Goal: Transaction & Acquisition: Purchase product/service

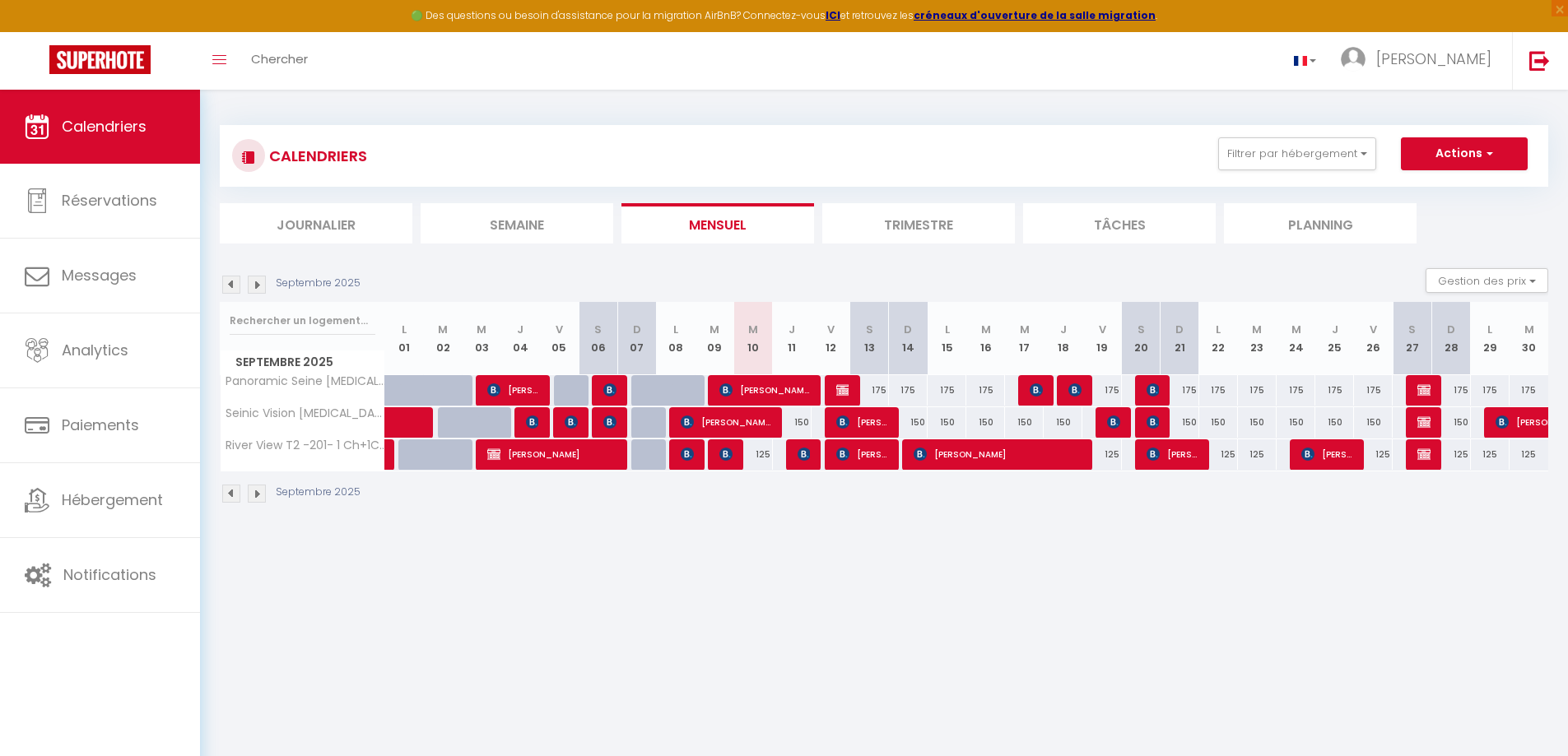
select select
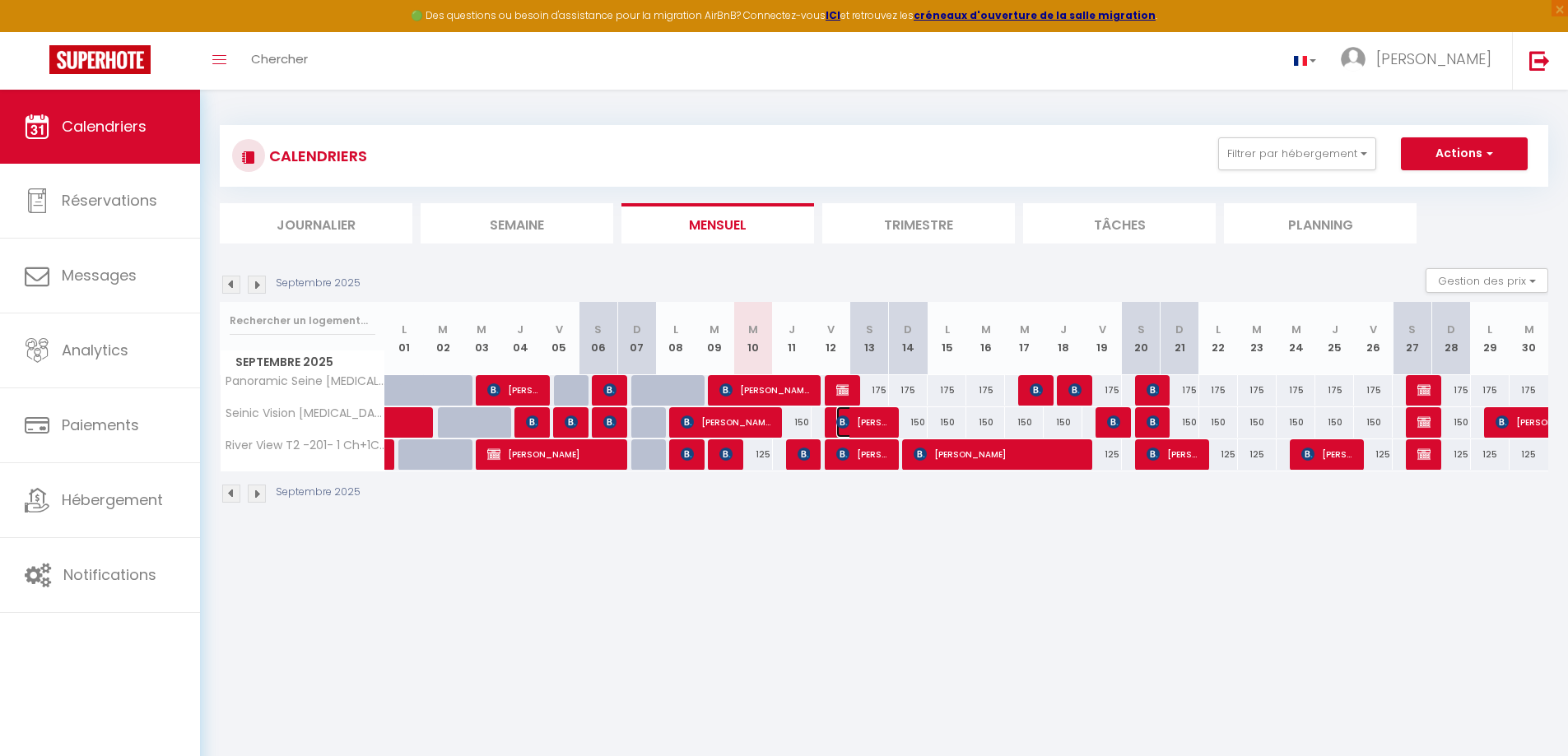
click at [865, 418] on span "[PERSON_NAME]" at bounding box center [862, 422] width 52 height 32
select select "OK"
select select "KO"
select select "1"
select select "0"
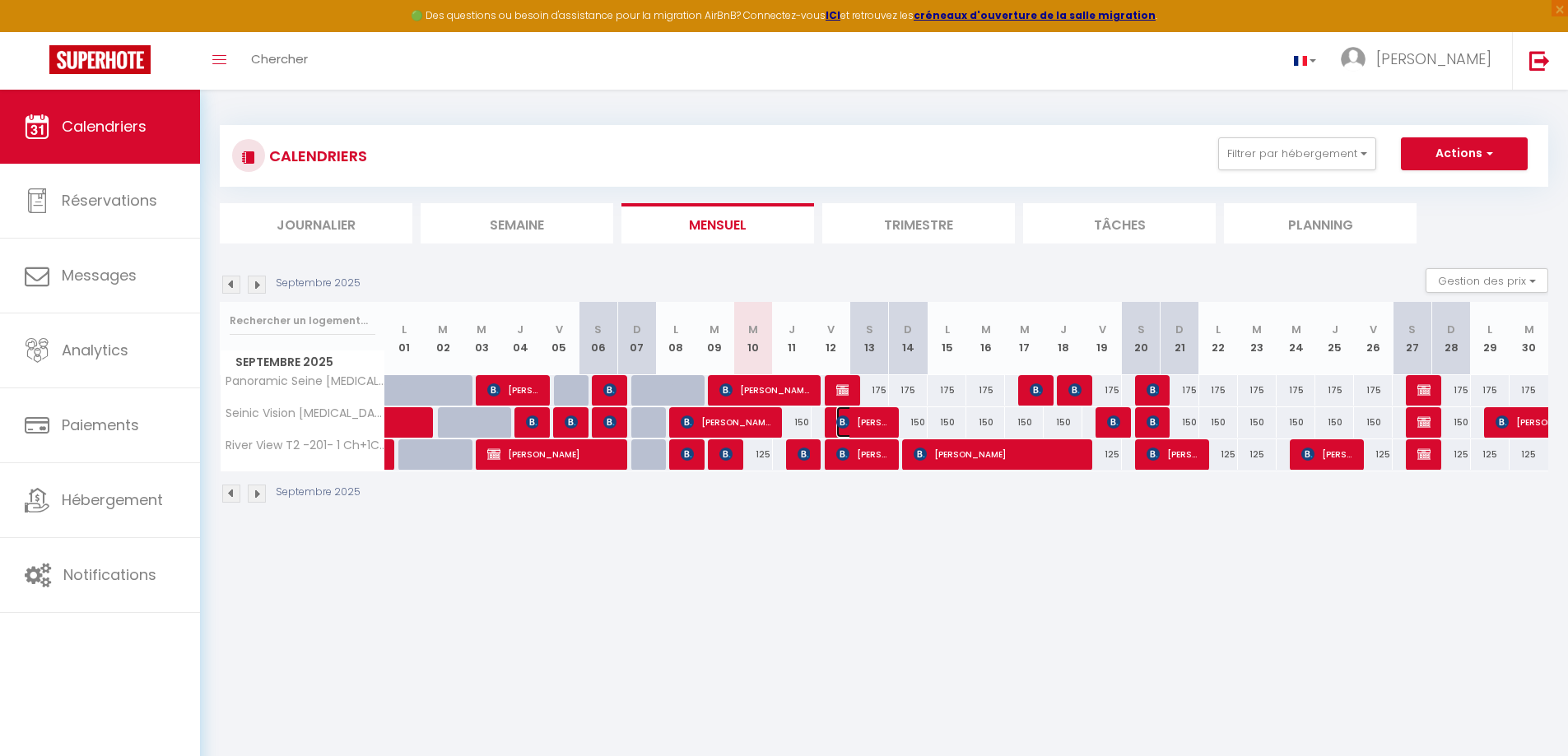
select select "1"
select select
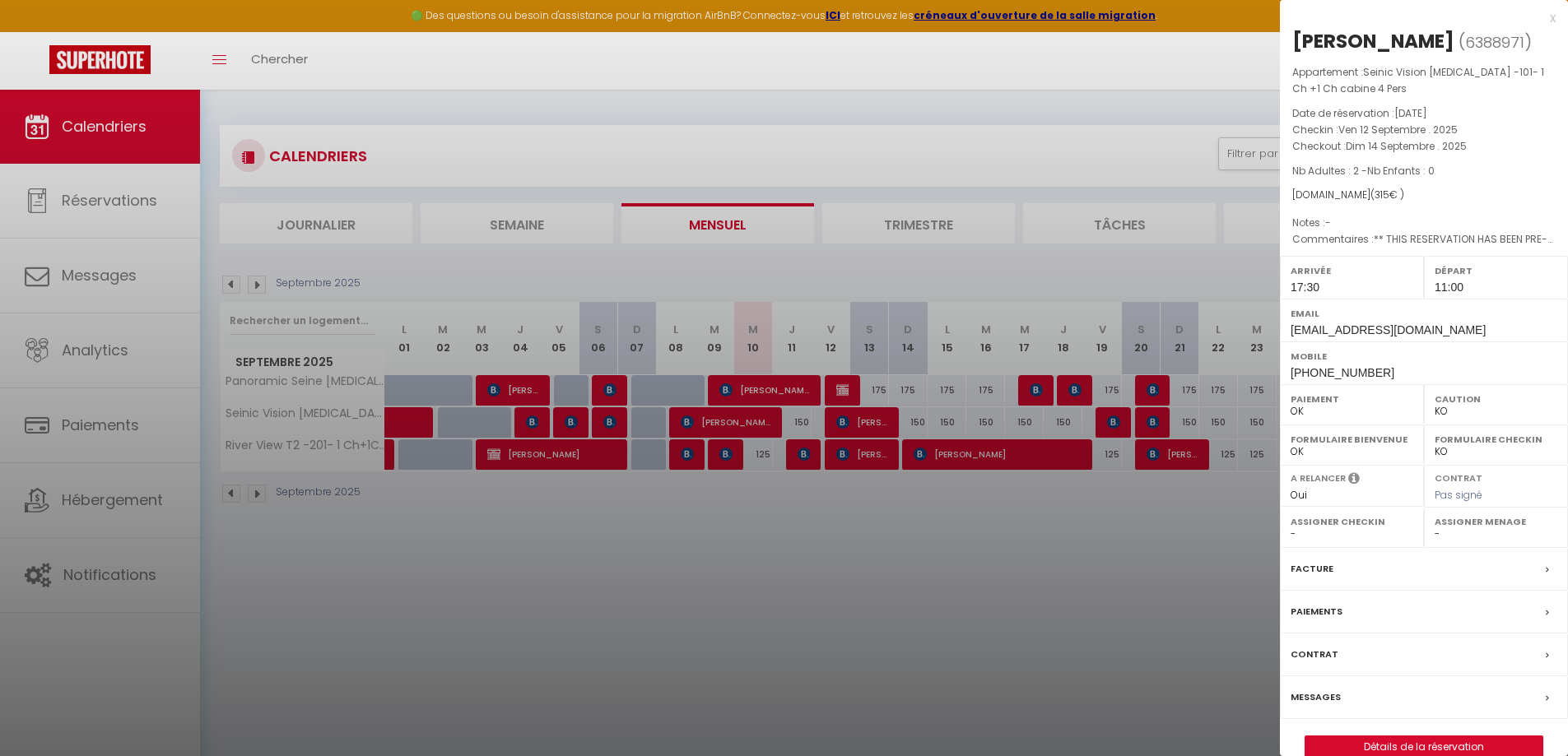
click at [861, 447] on div at bounding box center [784, 378] width 1568 height 756
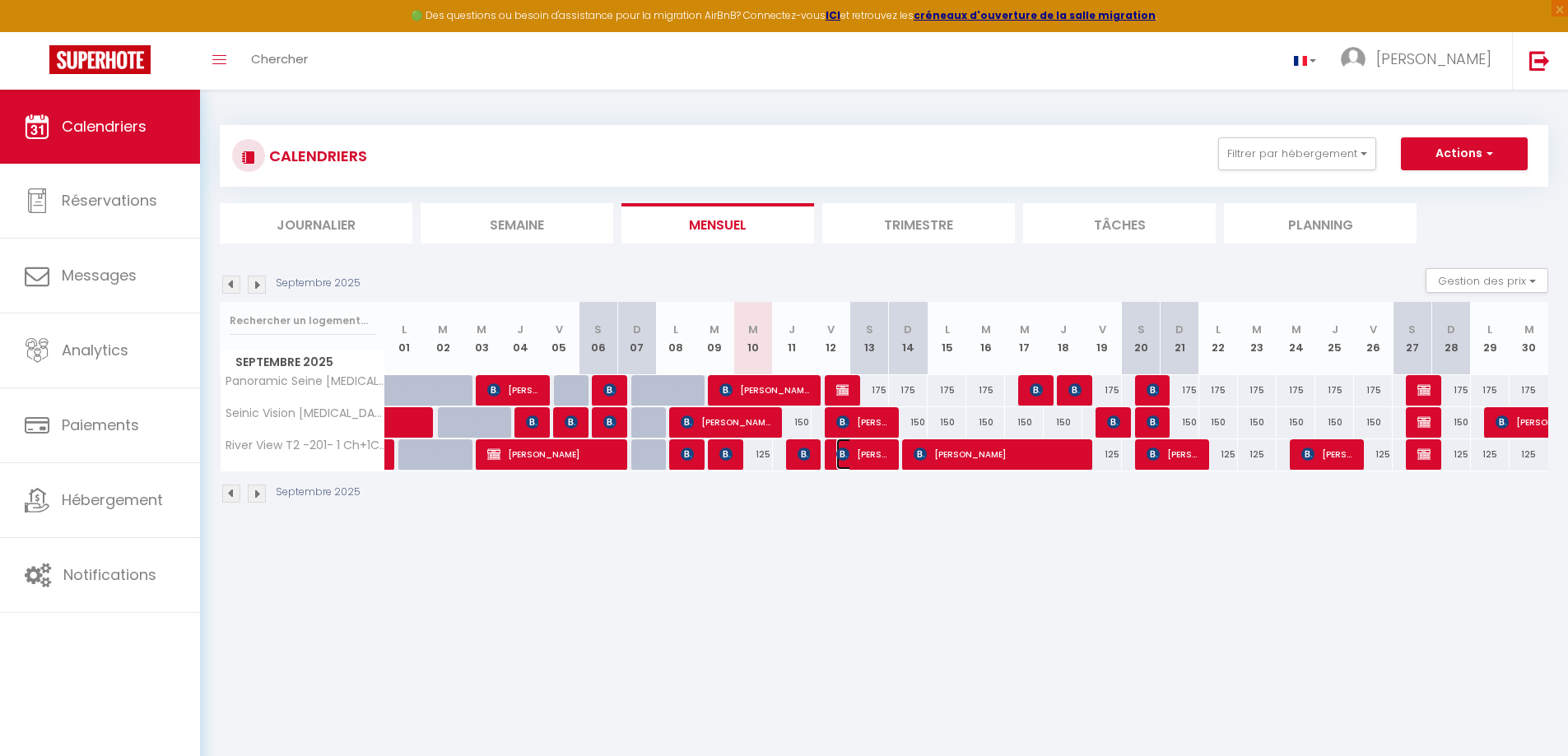
click at [872, 450] on span "[PERSON_NAME]" at bounding box center [862, 454] width 52 height 32
select select "OK"
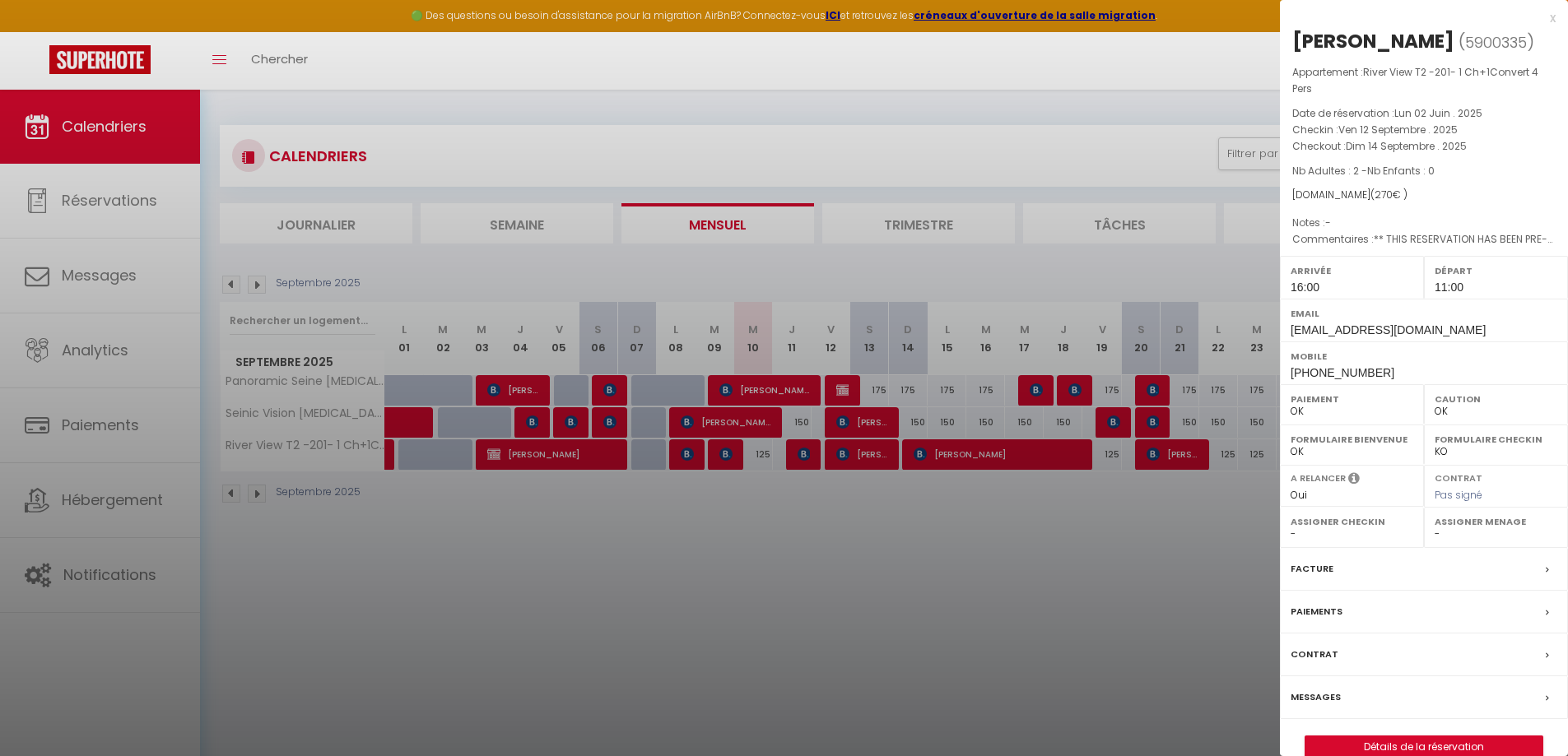
click at [1321, 706] on label "Messages" at bounding box center [1315, 697] width 50 height 17
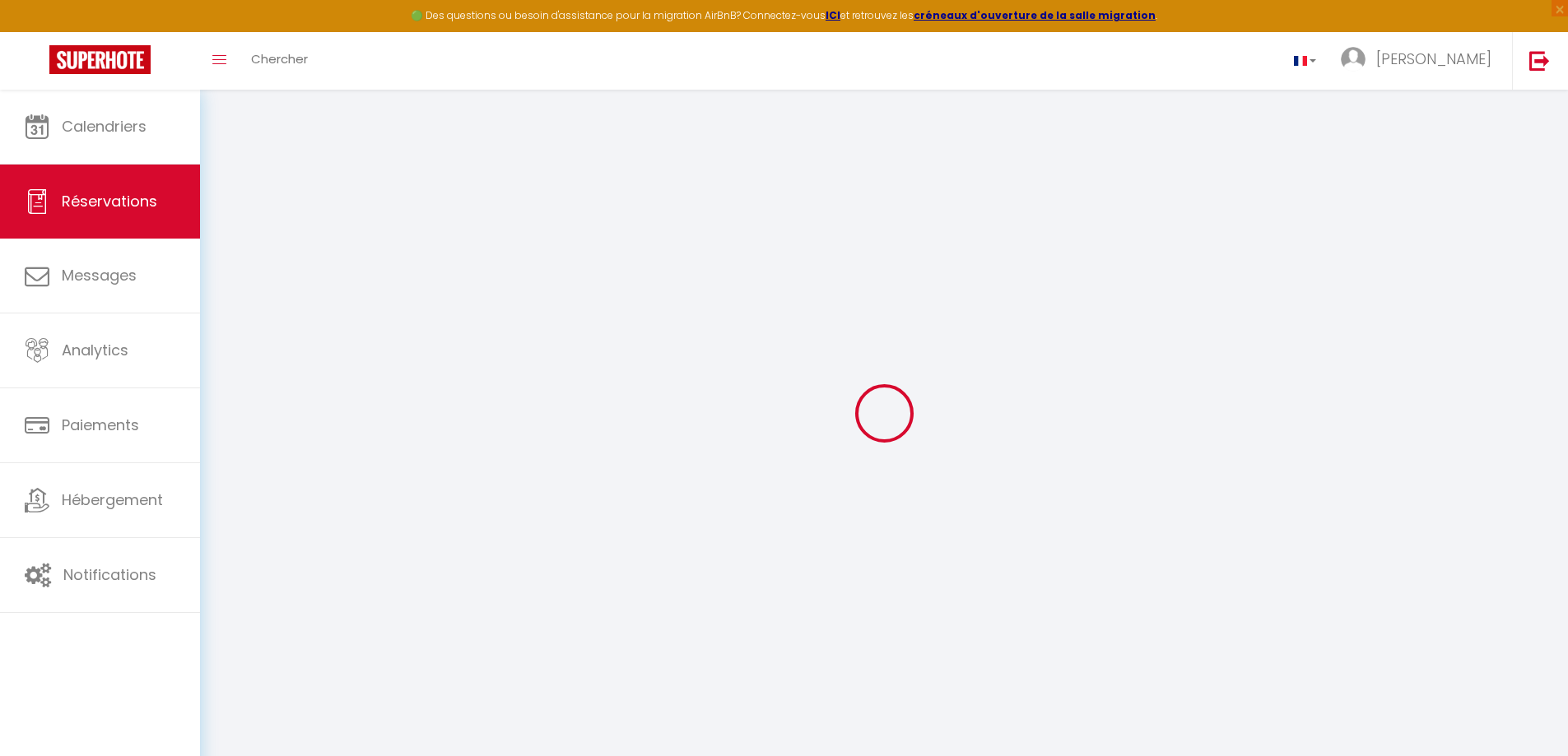
select select
checkbox input "false"
select select
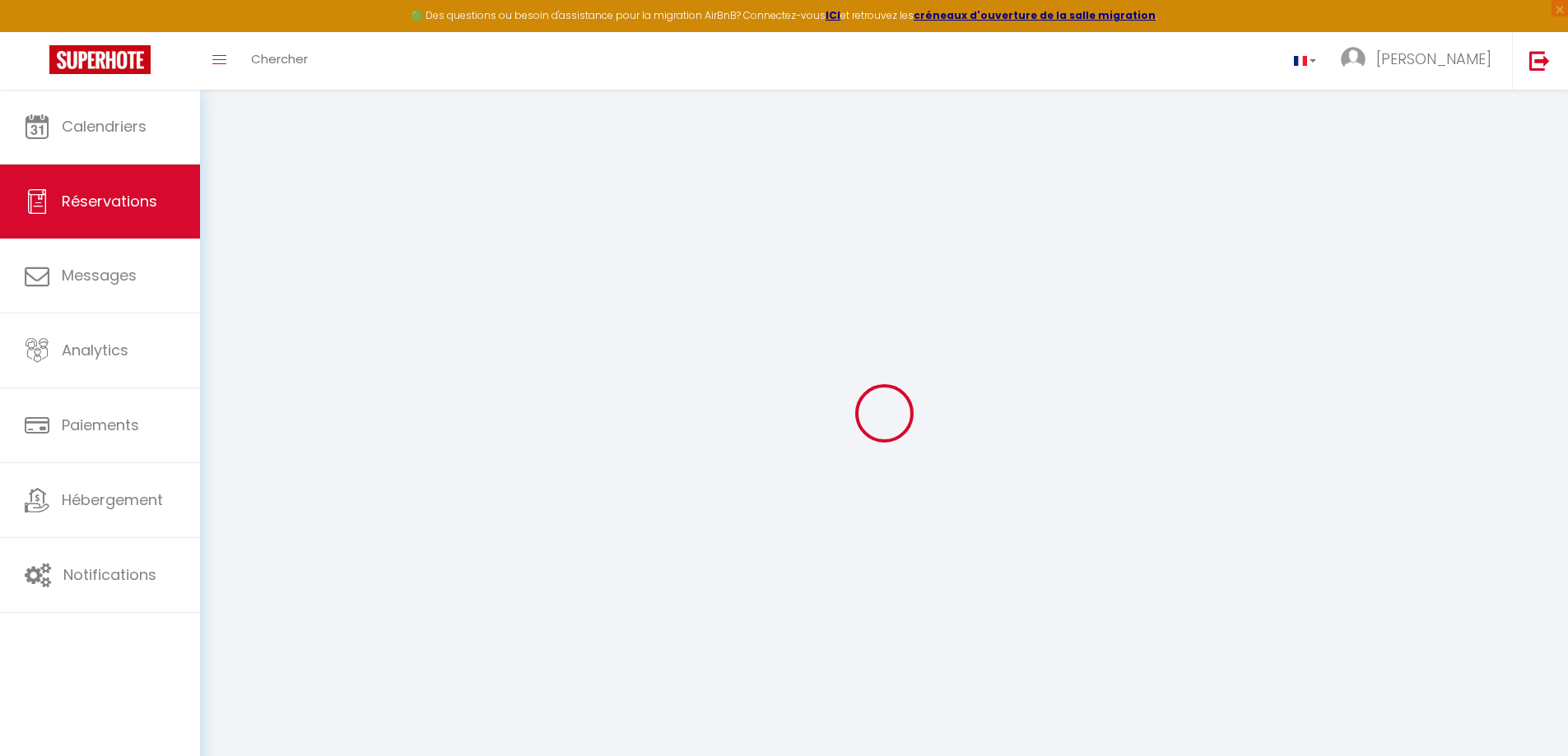
checkbox input "false"
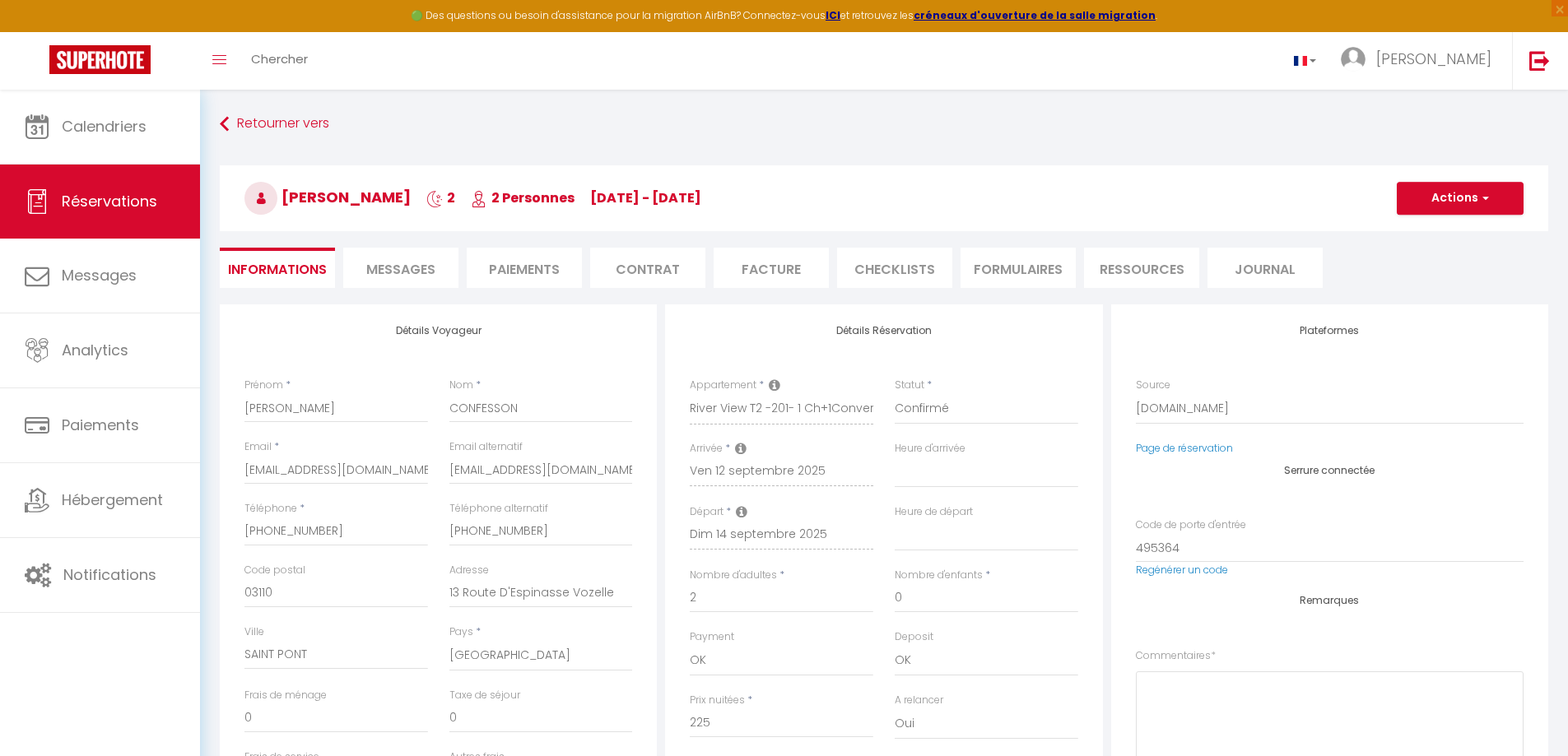
select select
checkbox input "false"
type textarea "** THIS RESERVATION HAS BEEN PRE-PAID ** BOOKING NOTE : Payment charge is EUR 3…"
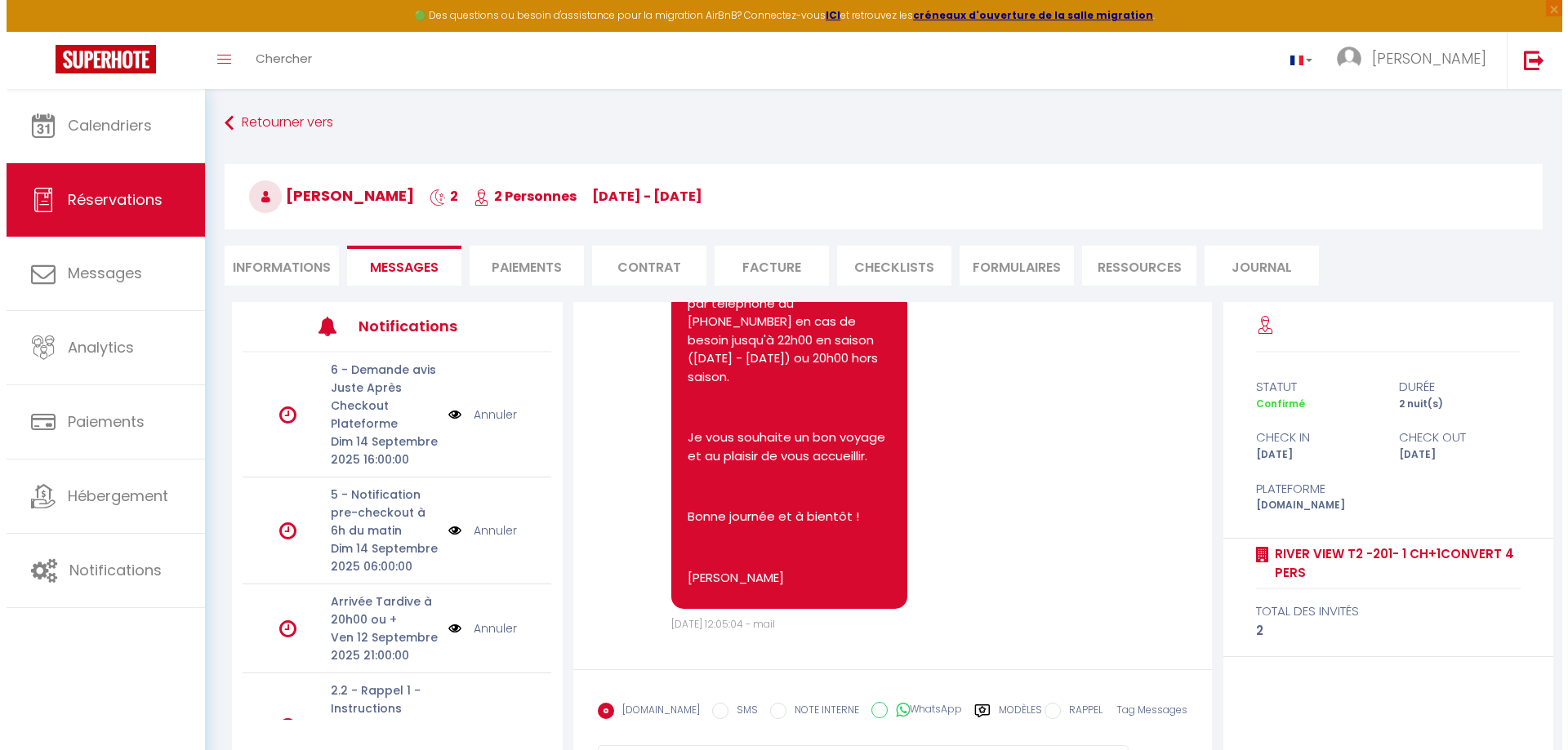
scroll to position [2946, 0]
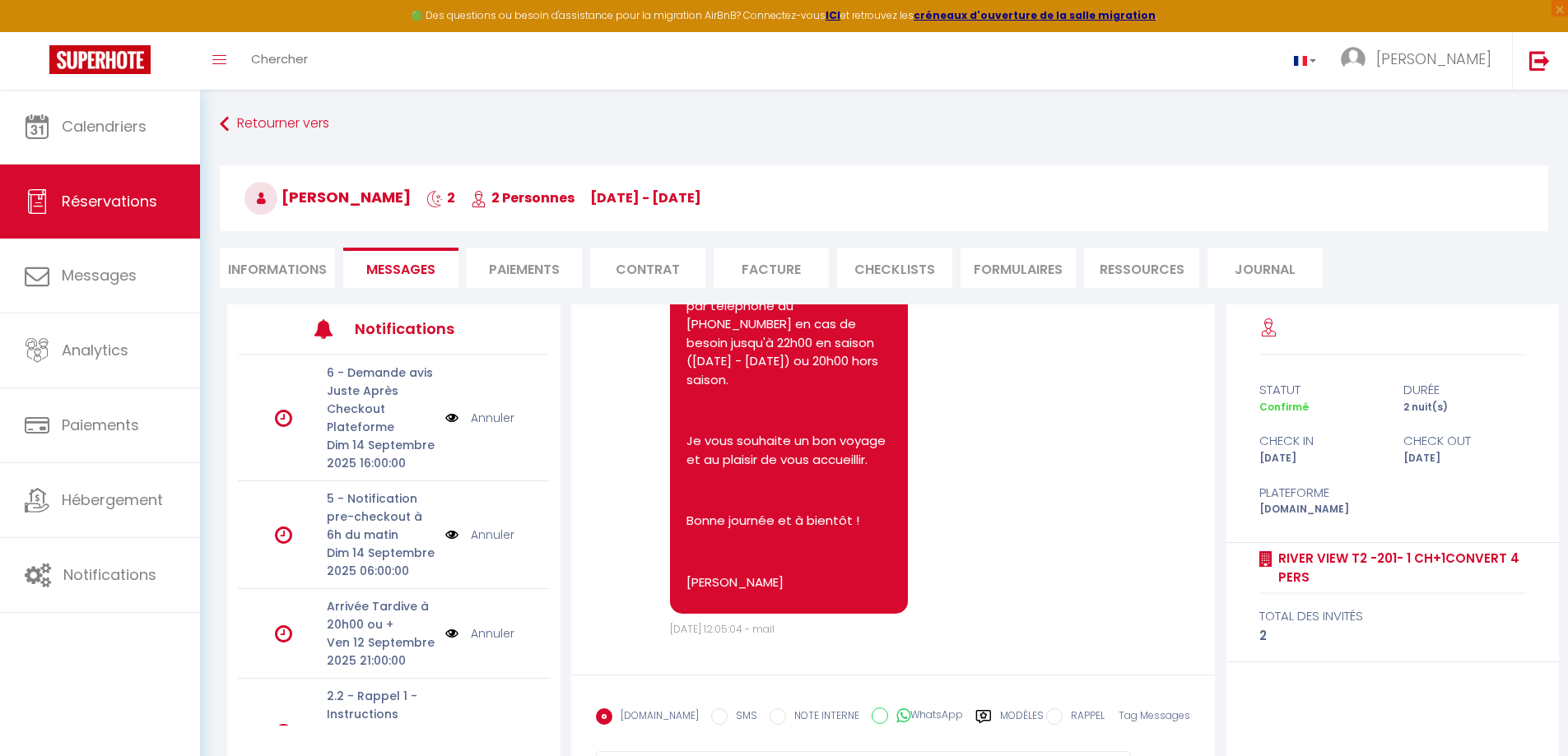
click at [526, 267] on li "Paiements" at bounding box center [524, 267] width 115 height 40
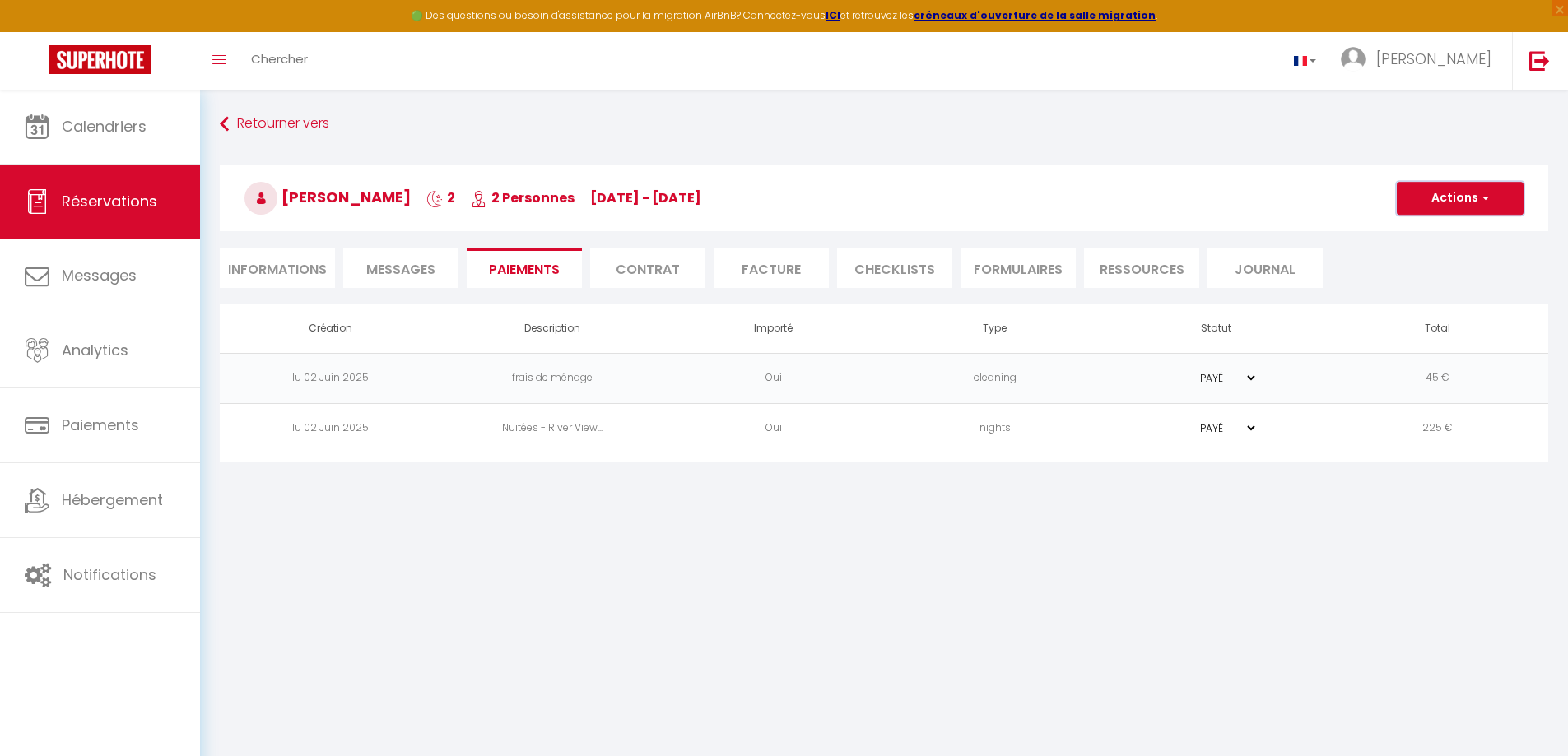
click at [1486, 196] on span "button" at bounding box center [1483, 197] width 10 height 15
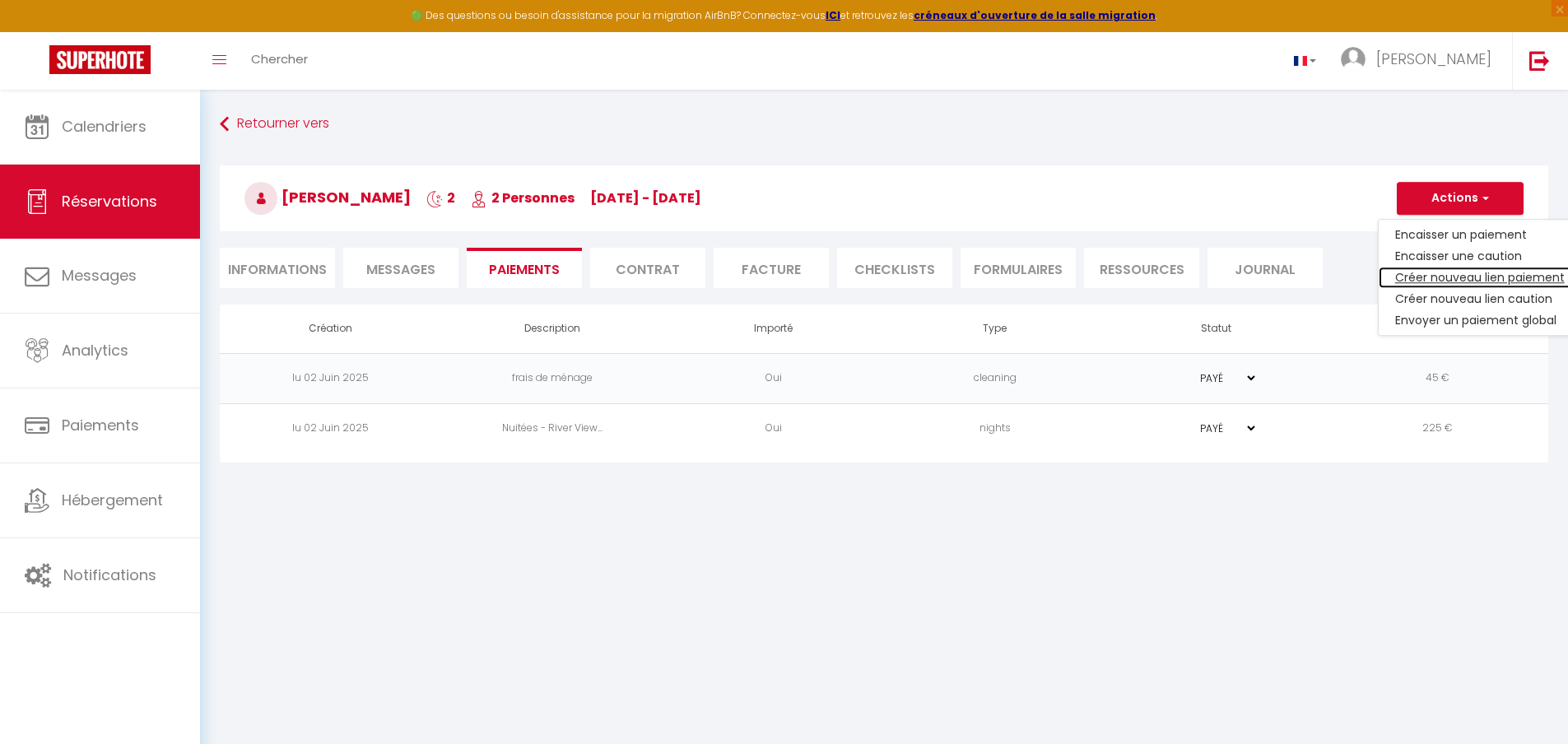
click at [1478, 276] on link "Créer nouveau lien paiement" at bounding box center [1480, 277] width 203 height 21
select select "nights"
type input "[EMAIL_ADDRESS][DOMAIN_NAME]"
select select "15829"
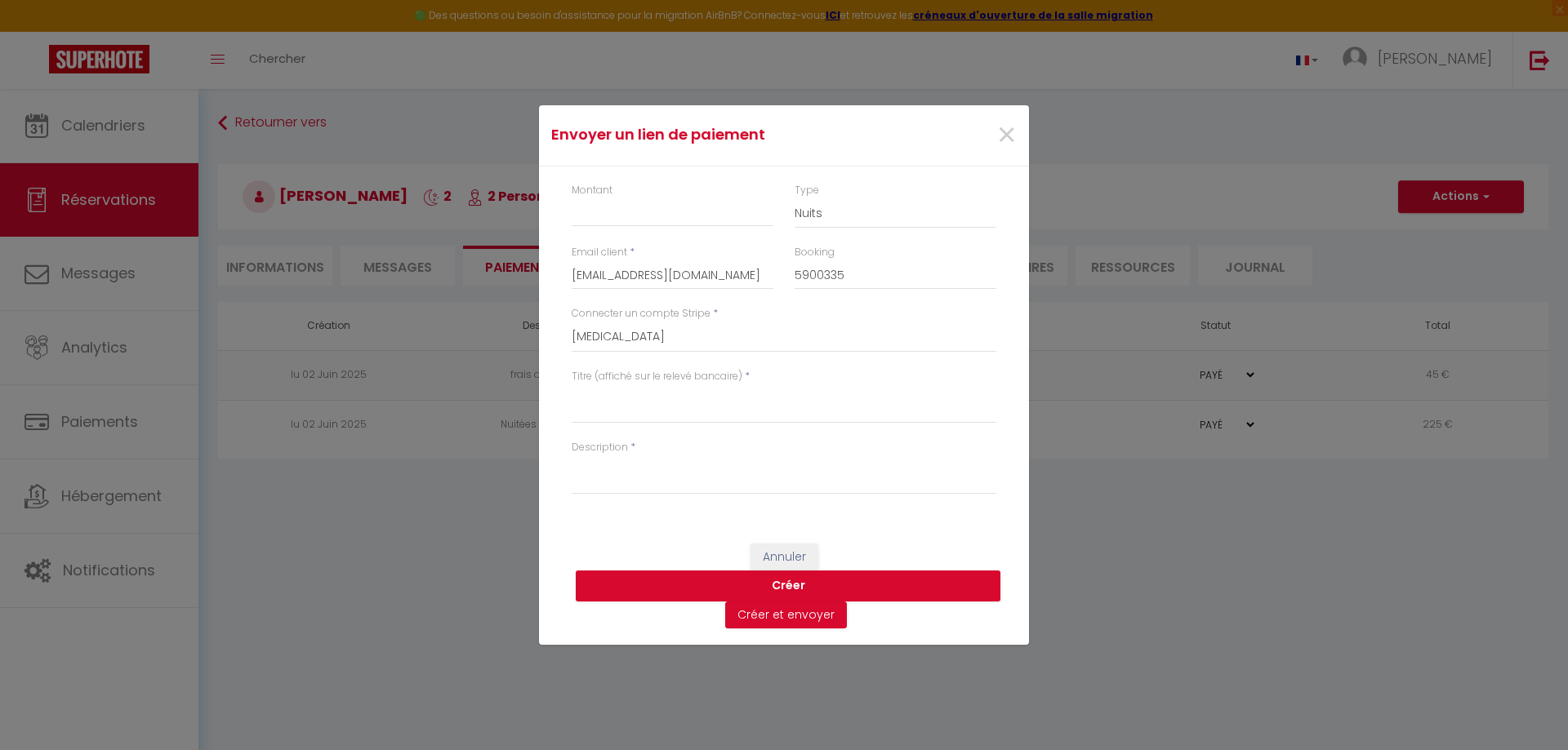
click at [613, 193] on div "Montant" at bounding box center [672, 205] width 202 height 45
click at [603, 185] on label "Montant" at bounding box center [592, 191] width 41 height 15
click at [603, 197] on input "Montant" at bounding box center [672, 212] width 202 height 30
type input "20"
click at [931, 220] on select "Nuits Frais de ménage Taxe de séjour [GEOGRAPHIC_DATA]" at bounding box center [895, 213] width 202 height 31
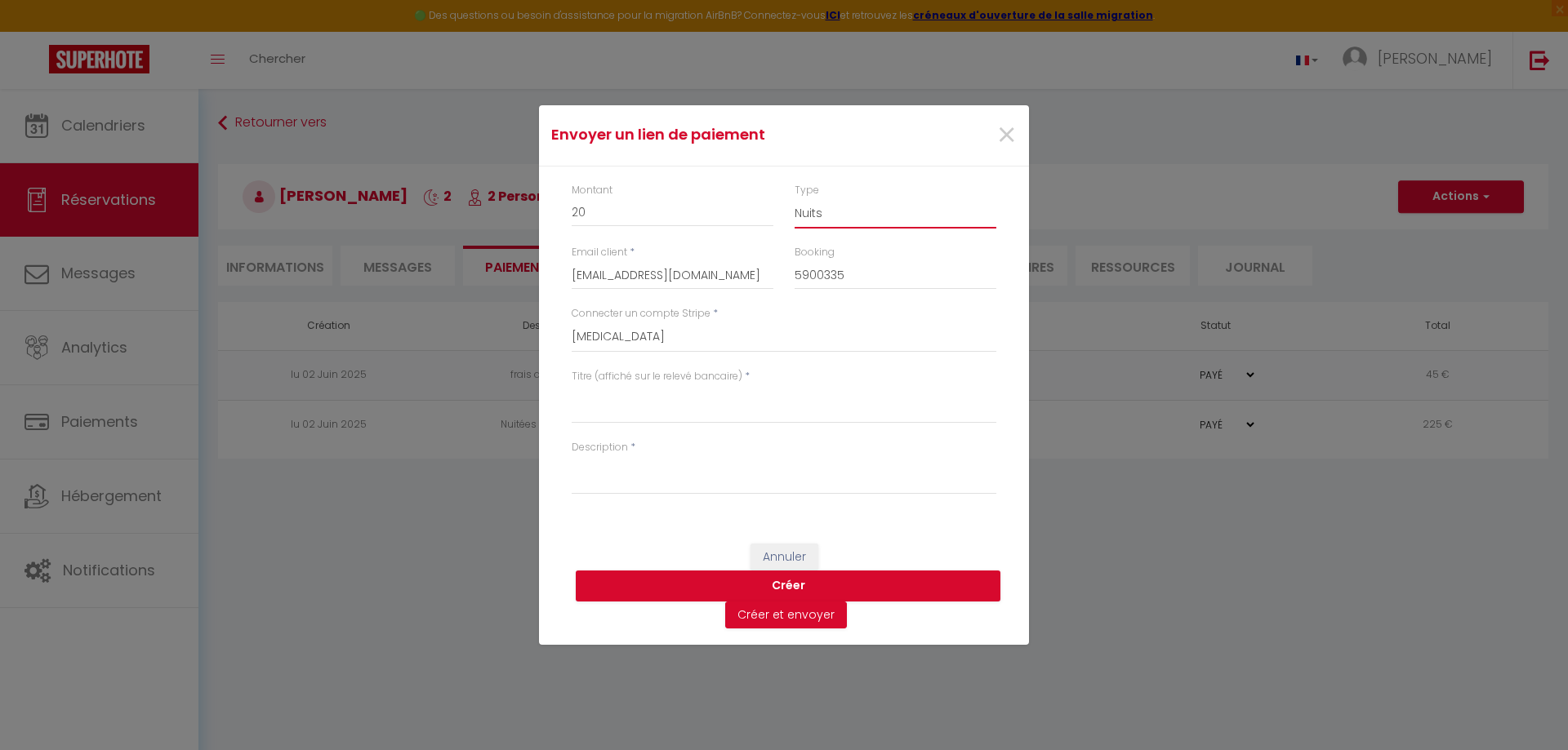
select select "other"
click at [794, 197] on select "Nuits Frais de ménage Taxe de séjour [GEOGRAPHIC_DATA]" at bounding box center [895, 213] width 202 height 31
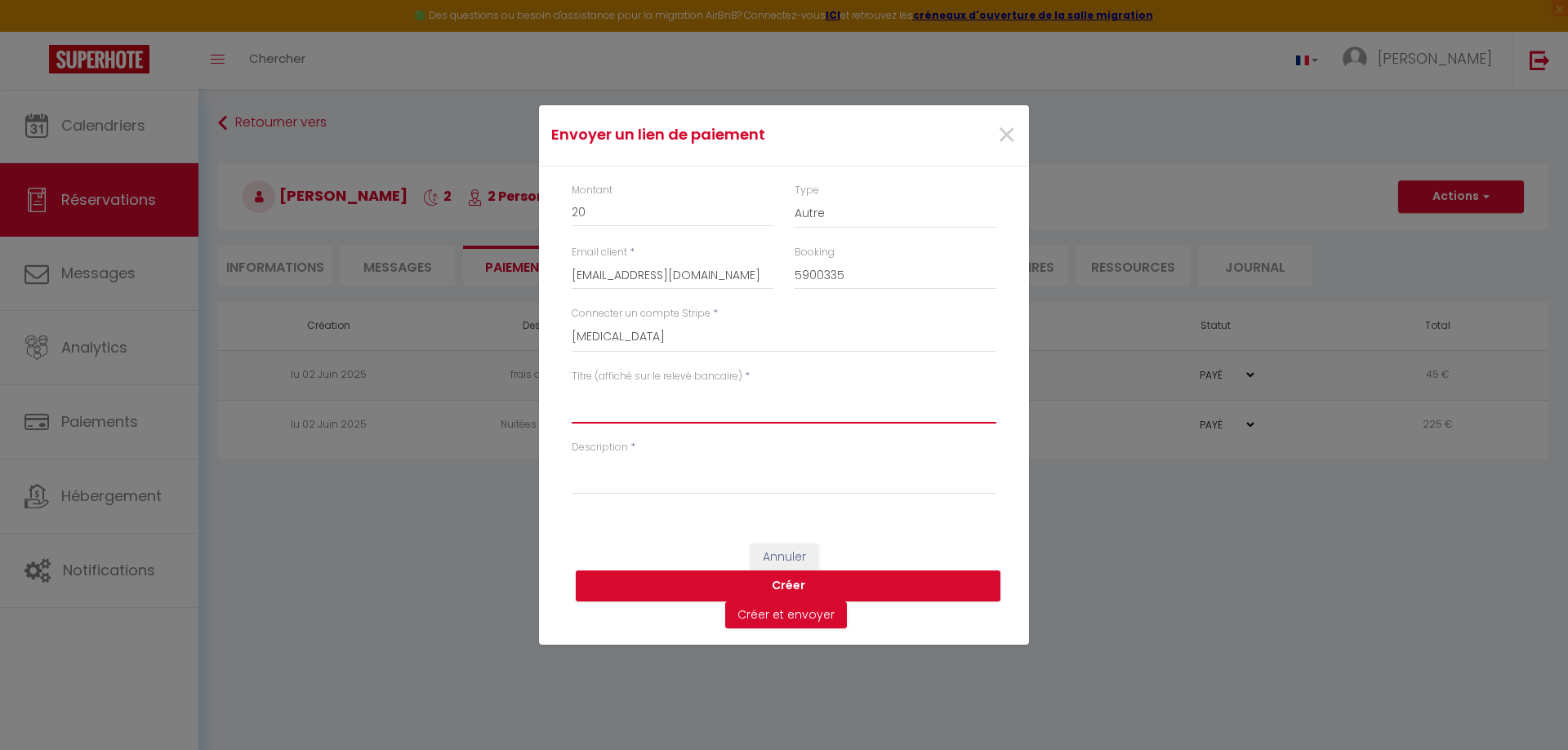
click at [687, 410] on textarea "Titre (affiché sur le relevé bancaire)" at bounding box center [783, 404] width 425 height 39
type textarea "Parking Les Balcons sur Seine"
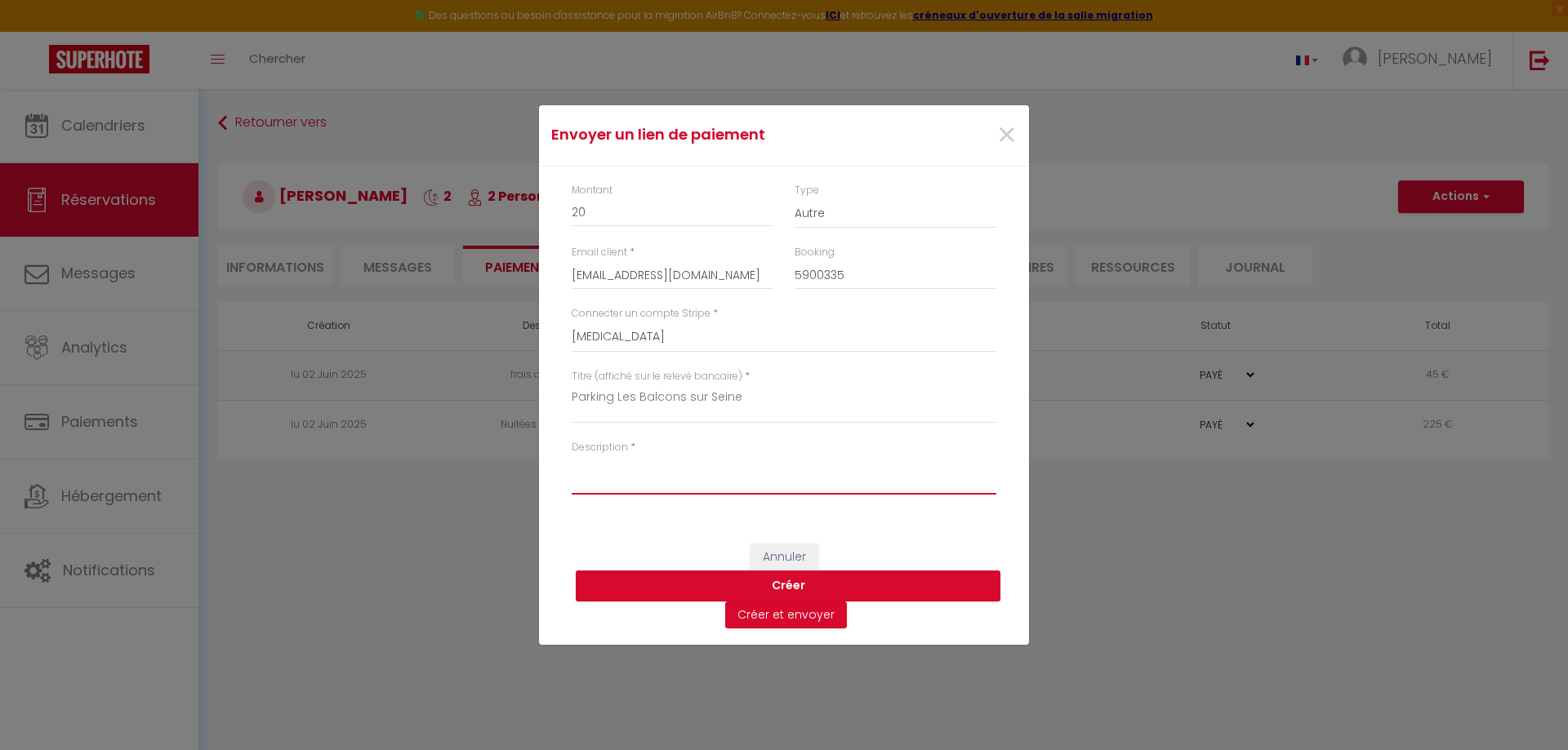
click at [629, 476] on textarea "Description" at bounding box center [783, 475] width 425 height 39
type textarea "Option parking"
click at [791, 610] on button "Créer et envoyer" at bounding box center [786, 615] width 122 height 28
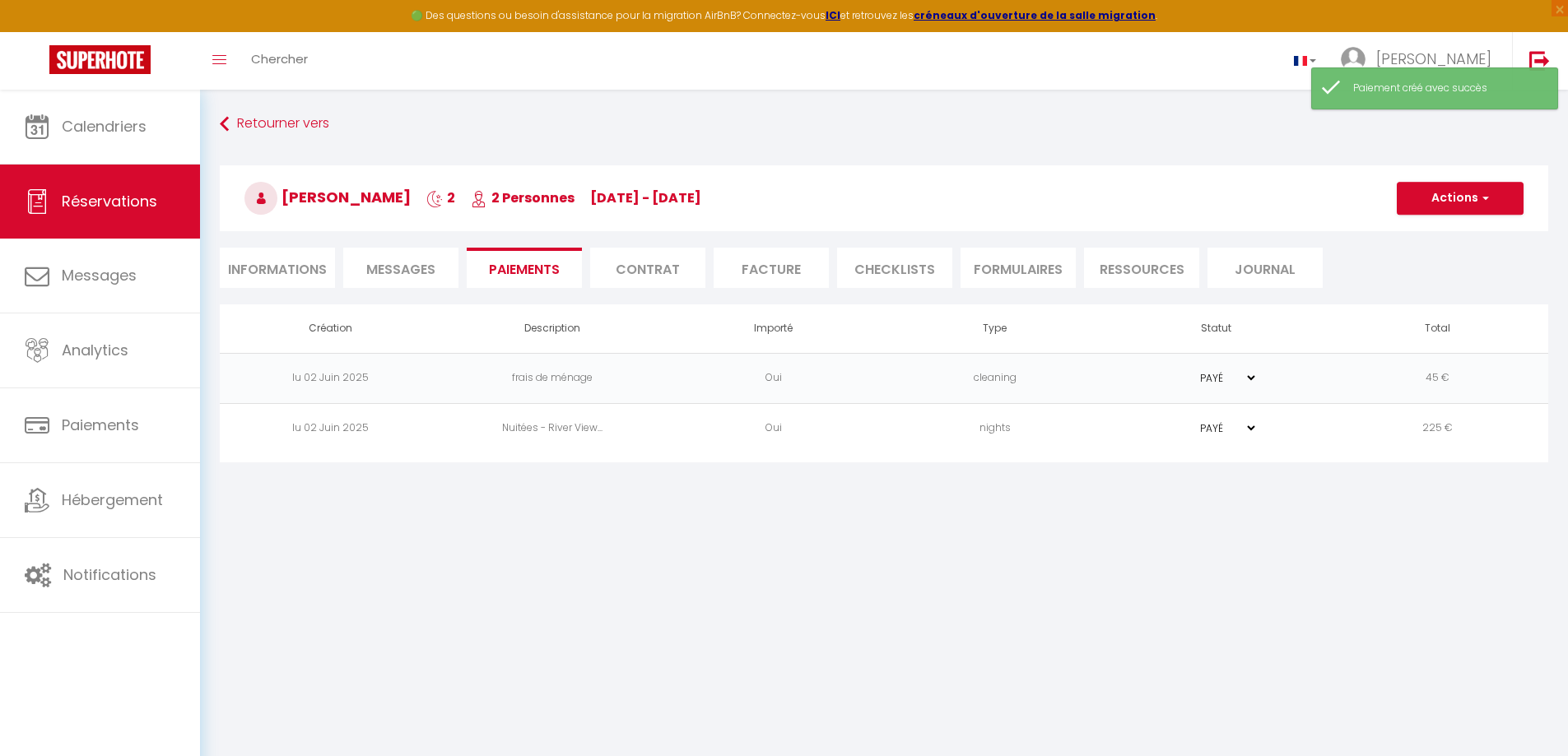
select select "fr"
type input "[EMAIL_ADDRESS][DOMAIN_NAME]"
type input "Demande de paiement"
type textarea "Bonjour, Nous vous invitons à cliquer sur le lien ci-dessous pour effectuer le …"
select select "0"
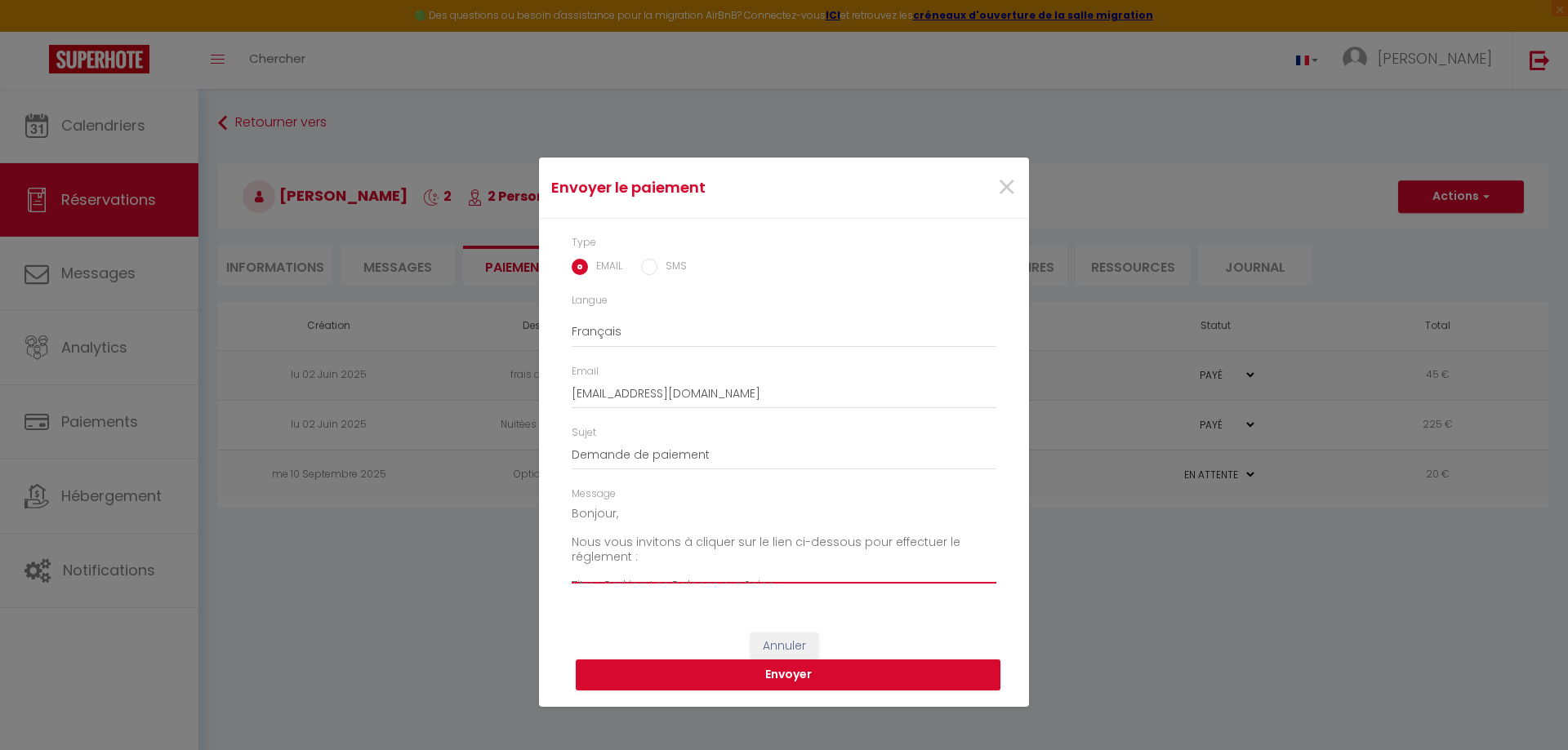
click at [626, 510] on textarea "Bonjour, Nous vous invitons à cliquer sur le lien ci-dessous pour effectuer le …" at bounding box center [783, 542] width 425 height 82
click at [586, 560] on textarea "Bonjour Mr et Mme CONFESSON Suite à notre conversation téléphonique, voici votr…" at bounding box center [783, 542] width 425 height 82
click at [603, 537] on textarea "Bonjour Mr et Mme CONFESSON Suite à notre conversation téléphonique, voici votr…" at bounding box center [783, 542] width 425 height 82
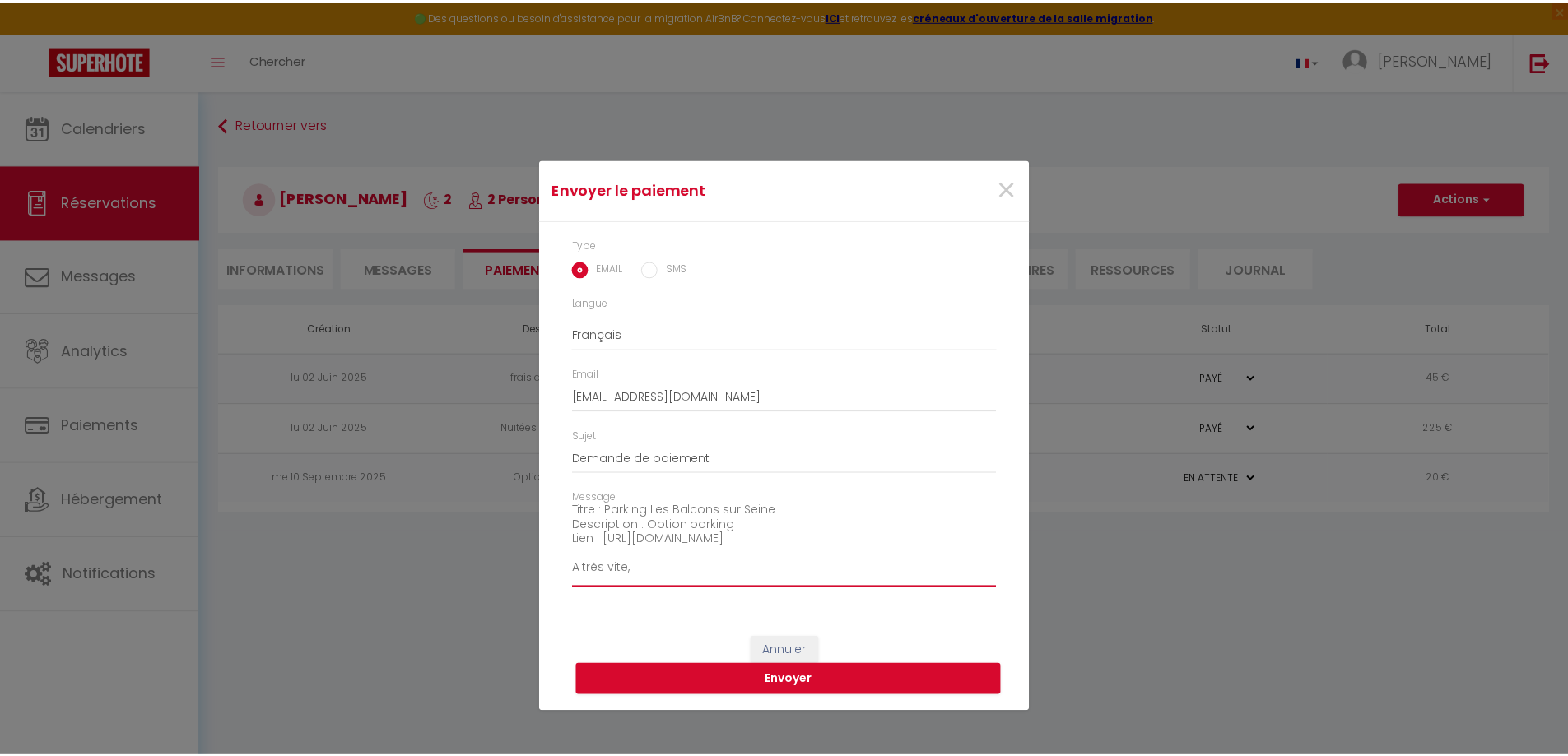
scroll to position [158, 0]
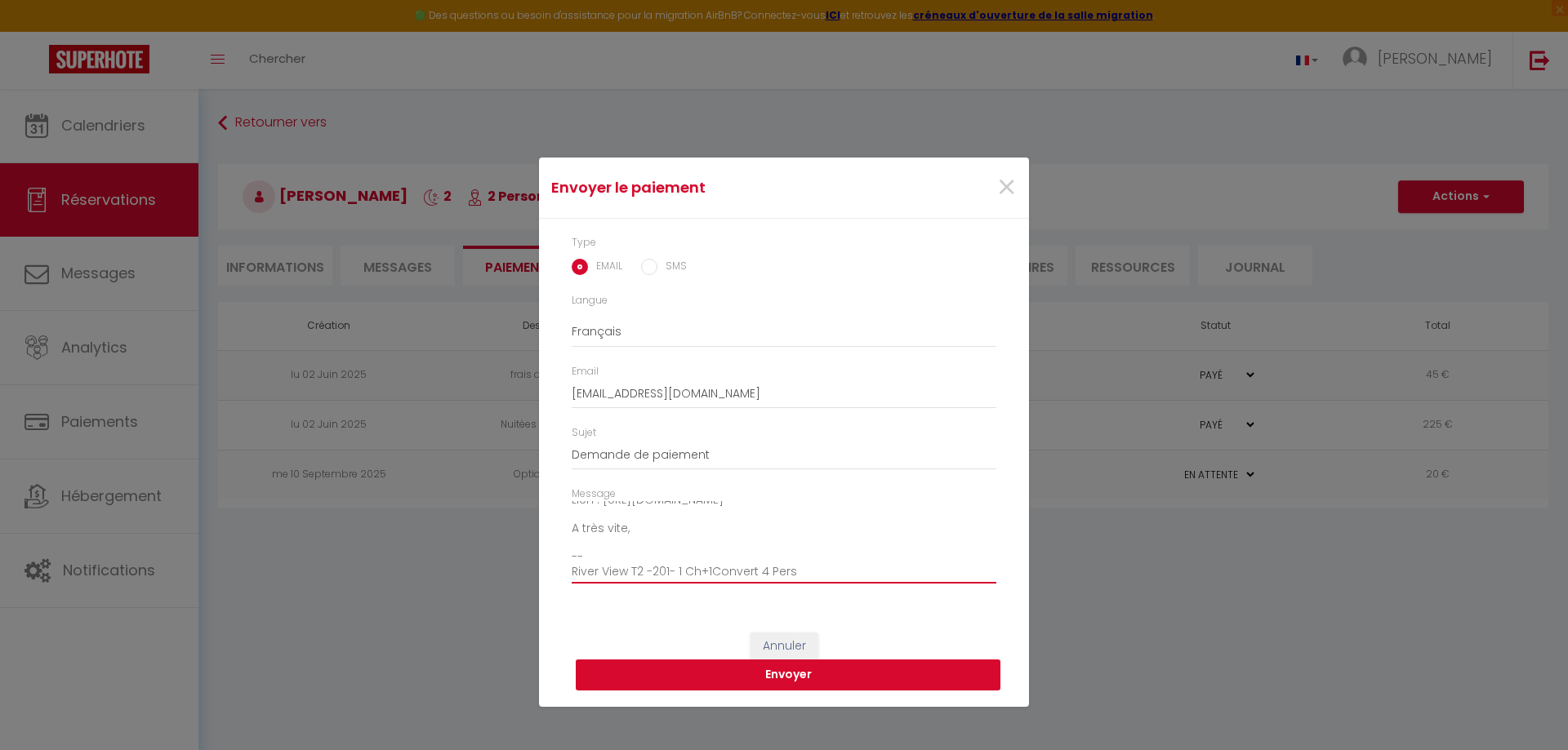
type textarea "Bonjour Mr et Mme CONFESSON Suite à notre conversation téléphonique, voici votr…"
click at [787, 676] on button "Envoyer" at bounding box center [787, 675] width 425 height 31
